Goal: Find specific page/section: Find specific page/section

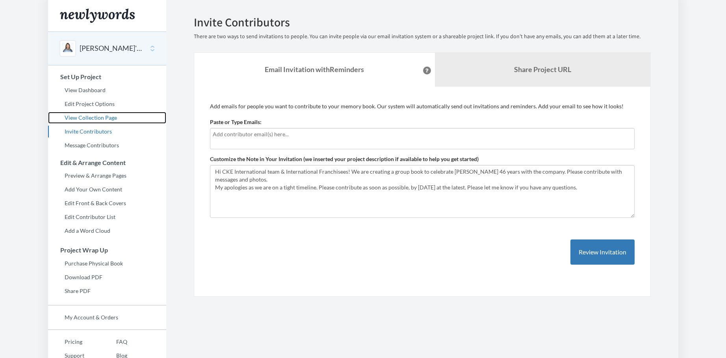
click at [100, 117] on link "View Collection Page" at bounding box center [107, 118] width 118 height 12
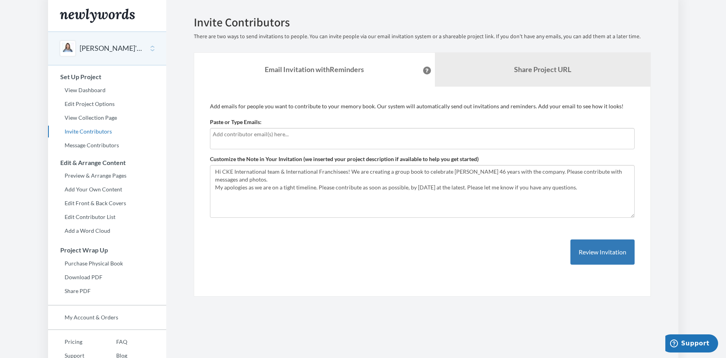
click at [464, 17] on h2 "Invite Contributors" at bounding box center [422, 22] width 457 height 13
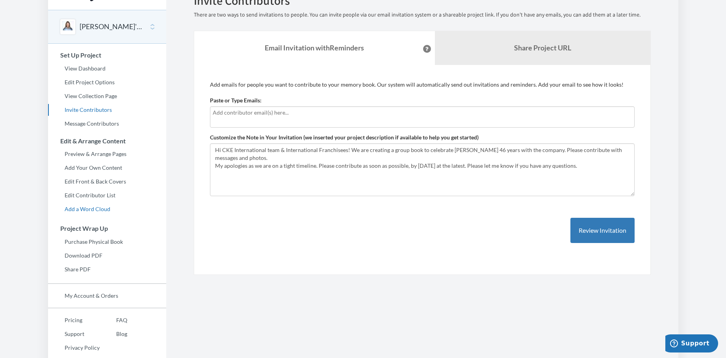
scroll to position [33, 0]
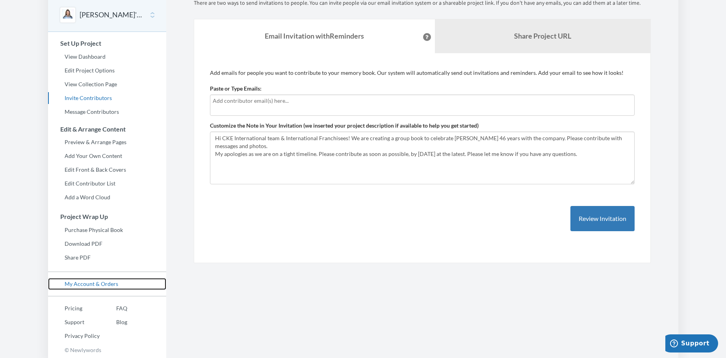
click at [101, 282] on link "My Account & Orders" at bounding box center [107, 284] width 118 height 12
